Goal: Information Seeking & Learning: Find specific fact

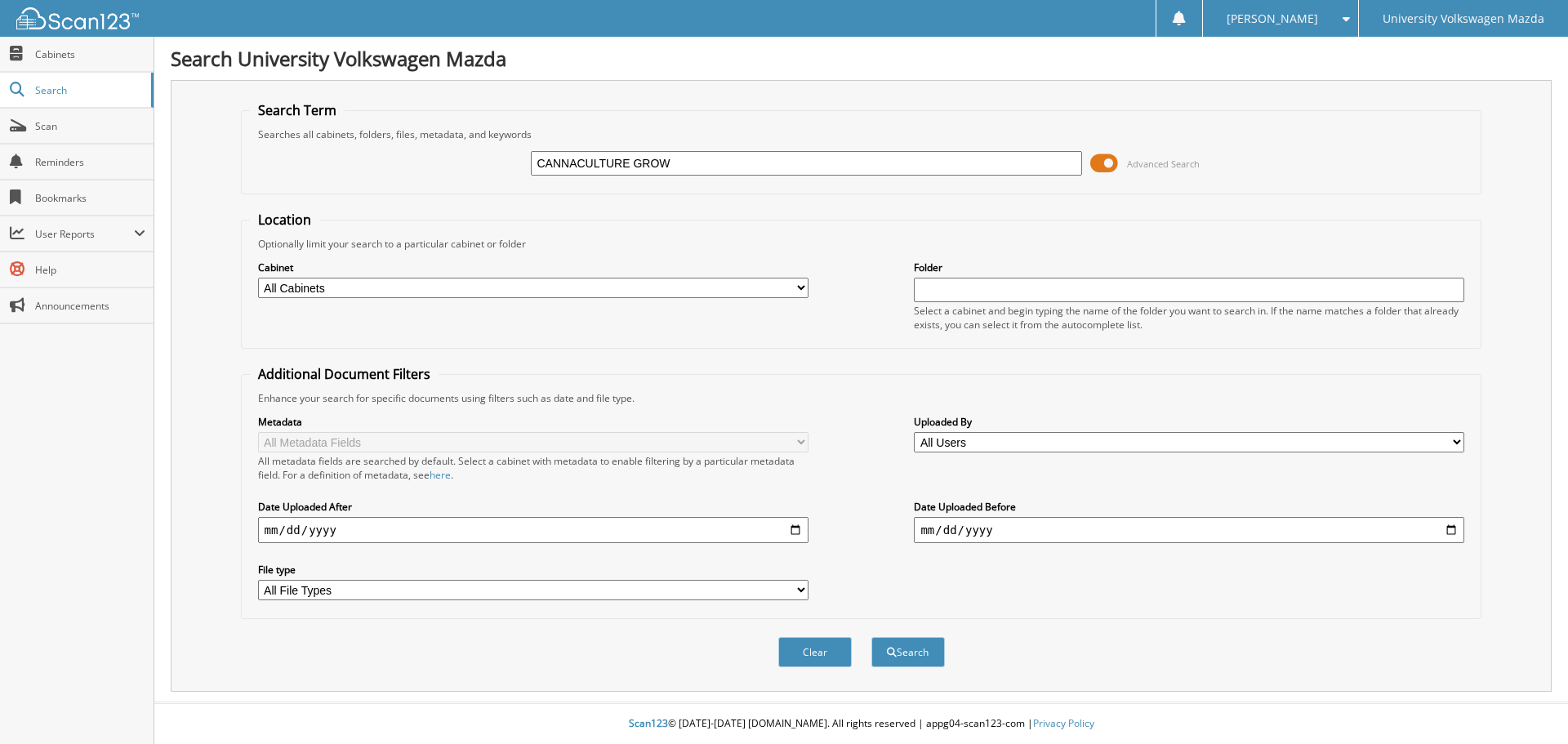
type input "CANNACULTURE GROW"
select select "4946"
click at [916, 652] on button "Search" at bounding box center [908, 652] width 73 height 30
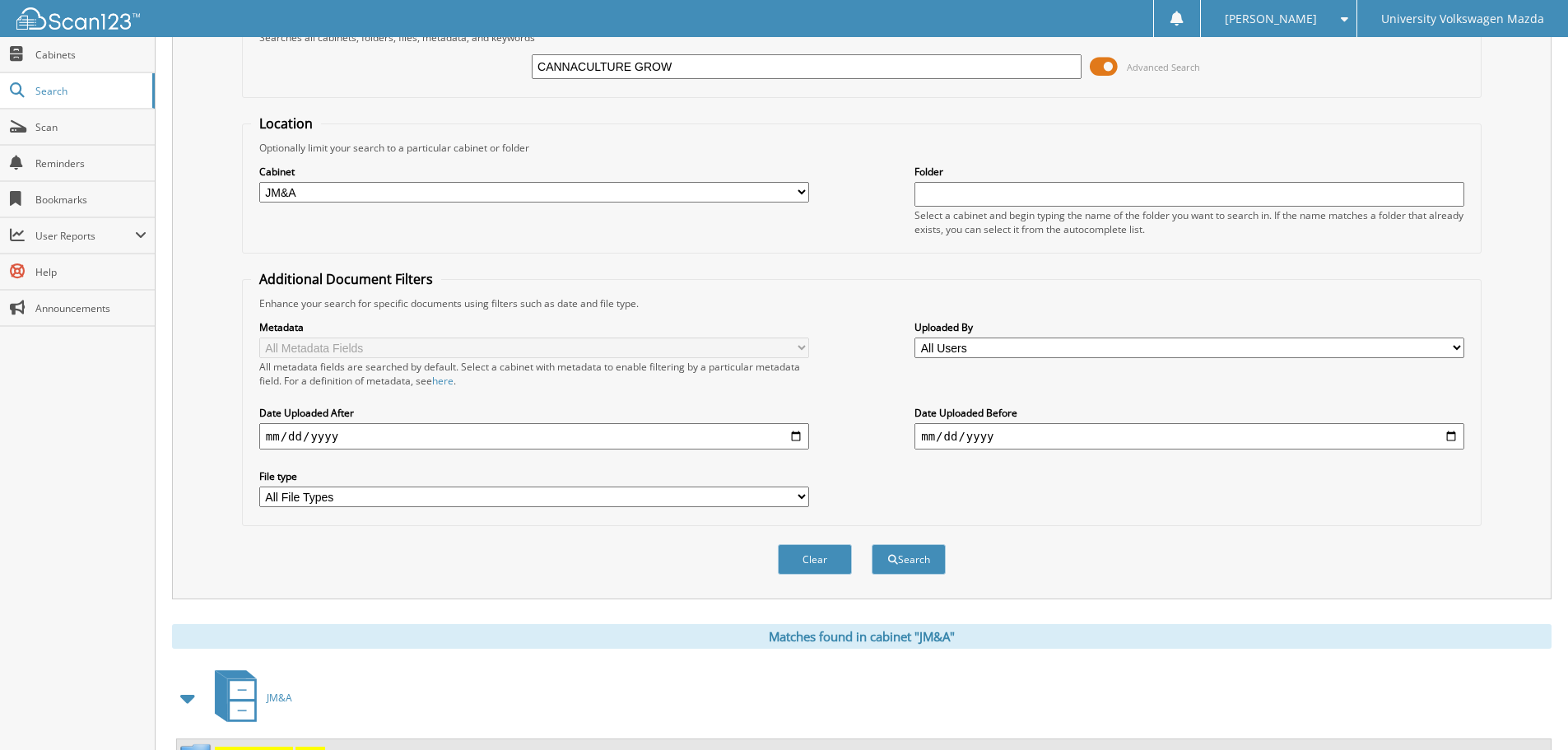
scroll to position [262, 0]
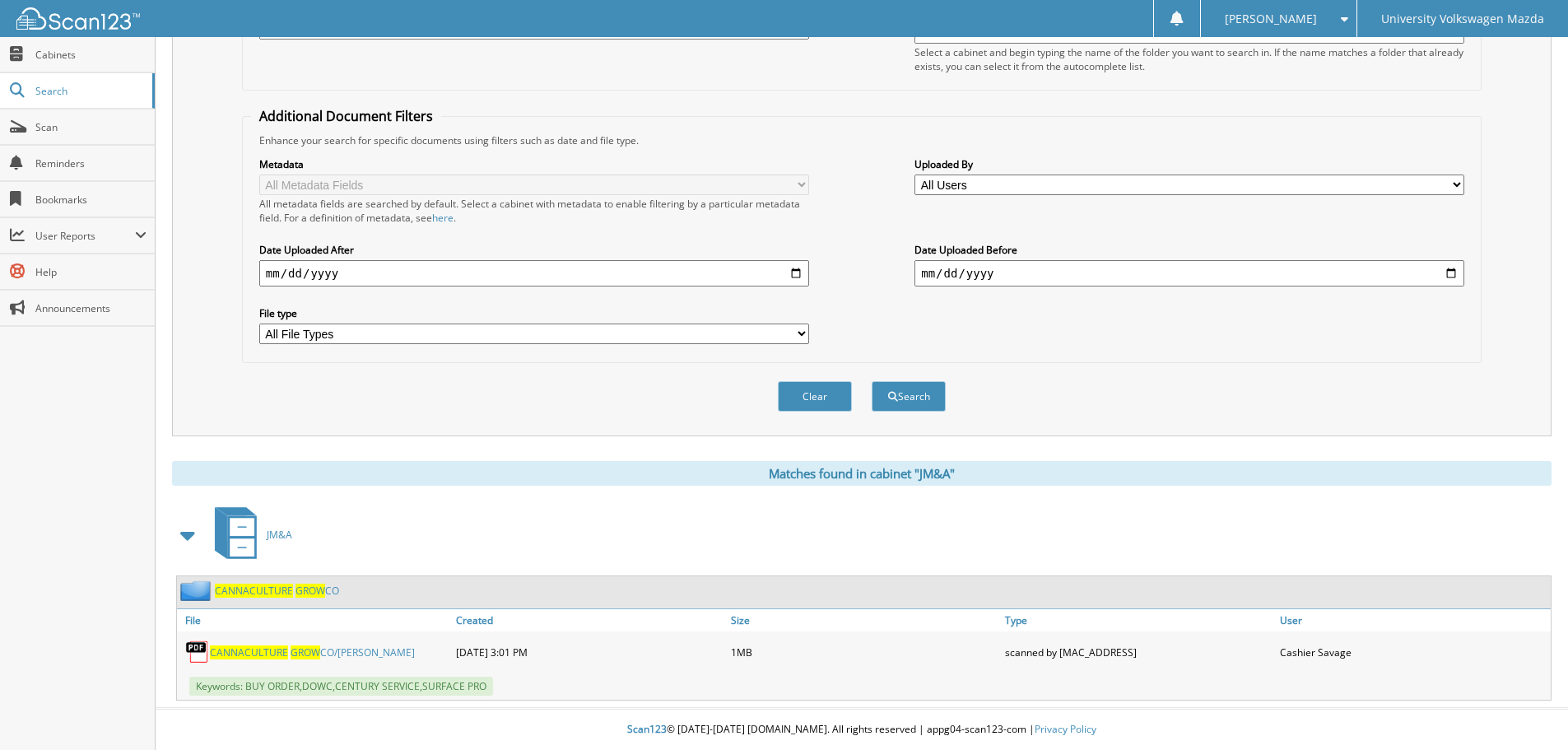
click at [322, 652] on link "CANNACULTURE GROW CO/[PERSON_NAME]" at bounding box center [312, 652] width 205 height 14
click at [372, 655] on link "CANNACULTURE GROW CO/[PERSON_NAME]" at bounding box center [312, 652] width 205 height 14
